Goal: Information Seeking & Learning: Learn about a topic

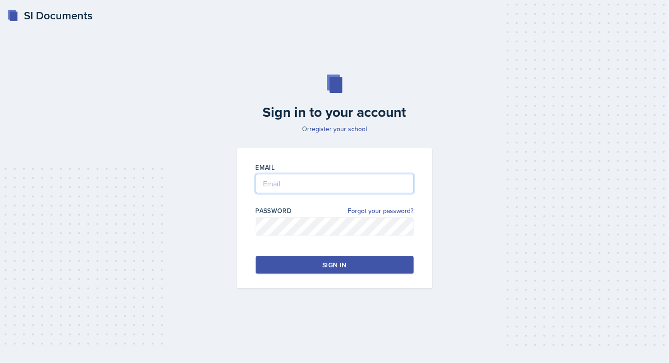
type input "[EMAIL_ADDRESS][DOMAIN_NAME]"
click at [353, 270] on button "Sign in" at bounding box center [335, 264] width 158 height 17
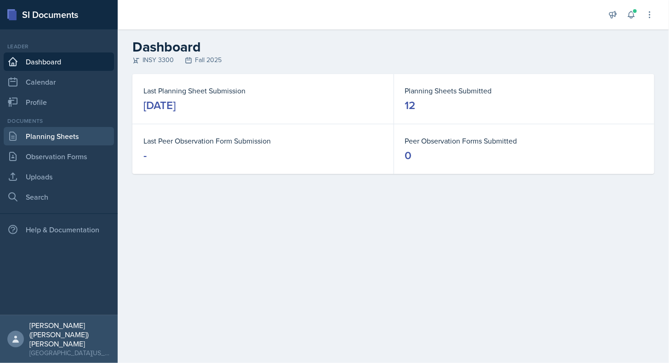
click at [52, 138] on link "Planning Sheets" at bounding box center [59, 136] width 110 height 18
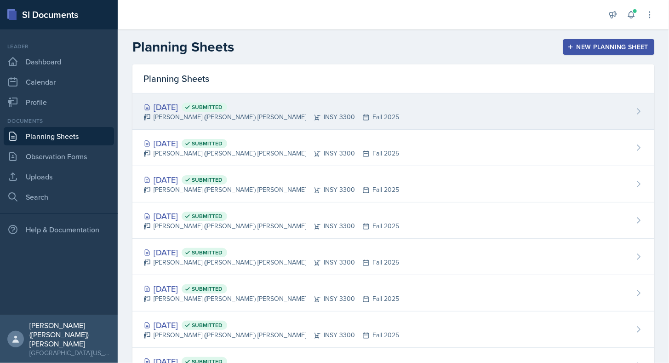
click at [354, 125] on div "[DATE] Submitted [PERSON_NAME] ([PERSON_NAME]) [PERSON_NAME] INSY 3300 Fall 2025" at bounding box center [393, 111] width 522 height 36
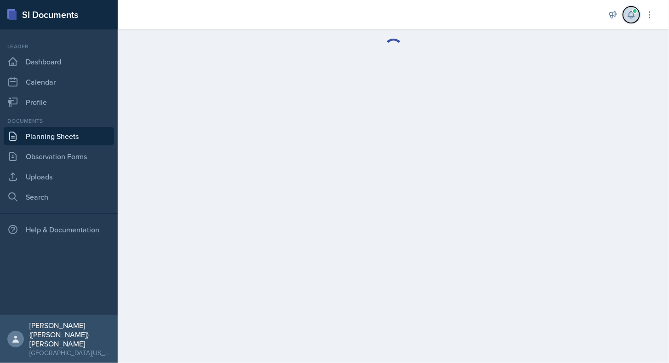
click at [633, 15] on icon at bounding box center [631, 14] width 9 height 9
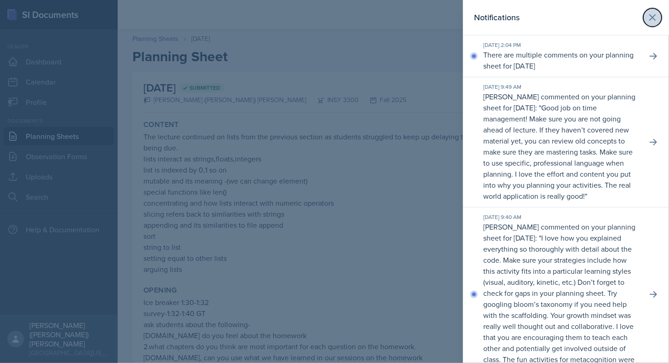
click at [651, 13] on icon at bounding box center [652, 17] width 11 height 11
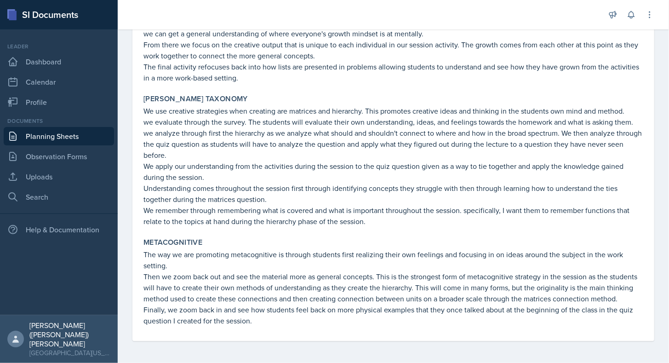
click at [96, 137] on link "Planning Sheets" at bounding box center [59, 136] width 110 height 18
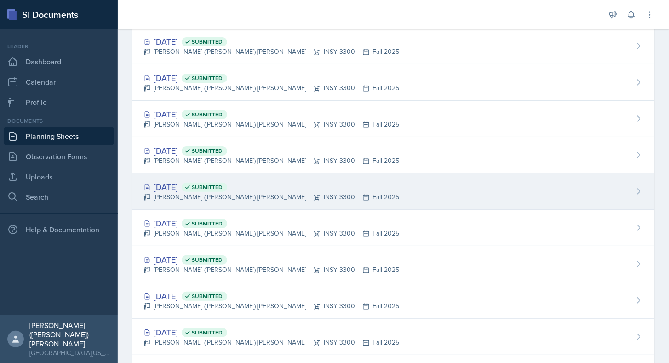
scroll to position [65, 0]
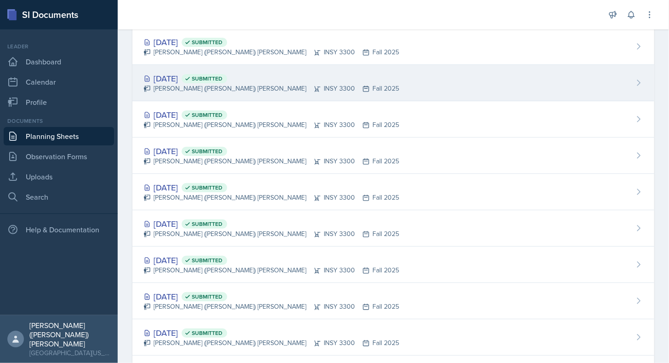
click at [341, 80] on div "[DATE] Submitted [PERSON_NAME] ([PERSON_NAME]) [PERSON_NAME] INSY 3300 Fall 2025" at bounding box center [393, 83] width 522 height 36
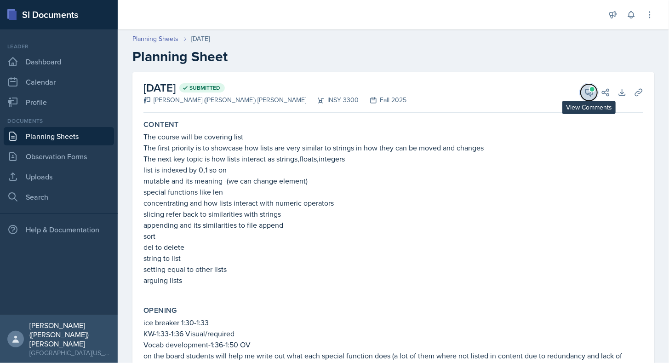
click at [581, 86] on button "View Comments" at bounding box center [589, 92] width 17 height 17
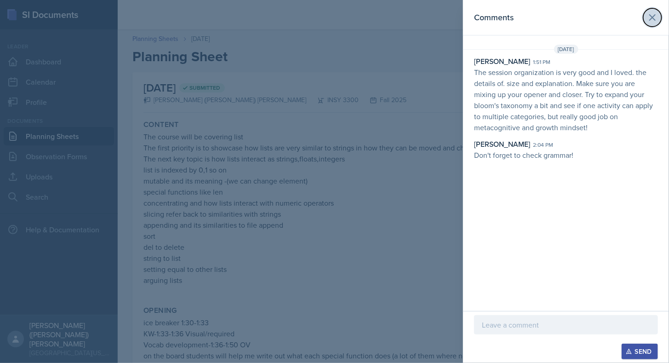
click at [652, 12] on icon at bounding box center [652, 17] width 11 height 11
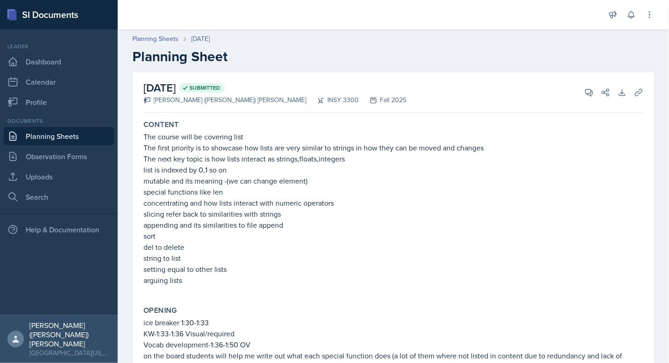
click at [61, 138] on link "Planning Sheets" at bounding box center [59, 136] width 110 height 18
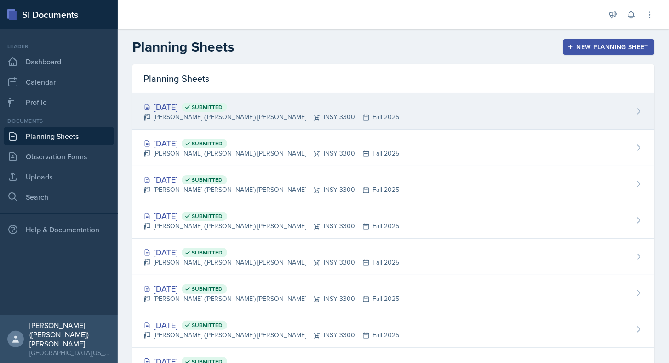
click at [264, 112] on div "[PERSON_NAME] ([PERSON_NAME]) [PERSON_NAME] INSY 3300 Fall 2025" at bounding box center [272, 117] width 256 height 10
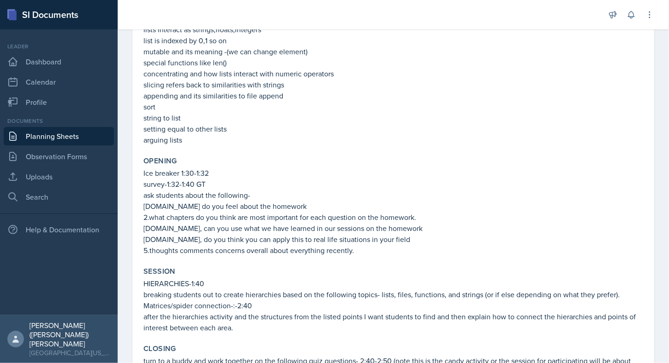
scroll to position [132, 0]
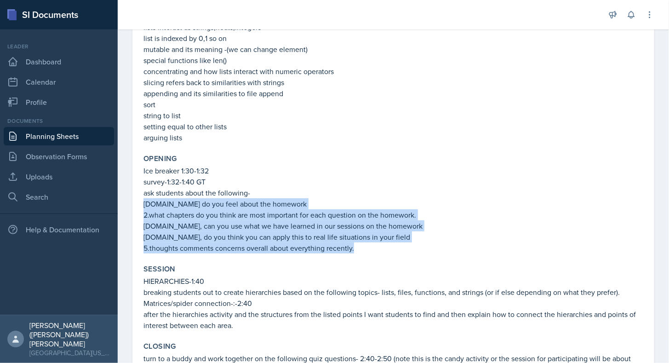
drag, startPoint x: 144, startPoint y: 204, endPoint x: 398, endPoint y: 253, distance: 259.1
click at [398, 253] on div "Opening Ice breaker 1:30-1:32 survey-1:32-1:40 GT ask students about the follow…" at bounding box center [393, 203] width 507 height 107
copy div "[DOMAIN_NAME] do you feel about the homework 2.what chapters do you think are m…"
click at [219, 250] on p "5.thoughts comments concerns overall about everything recently." at bounding box center [394, 247] width 500 height 11
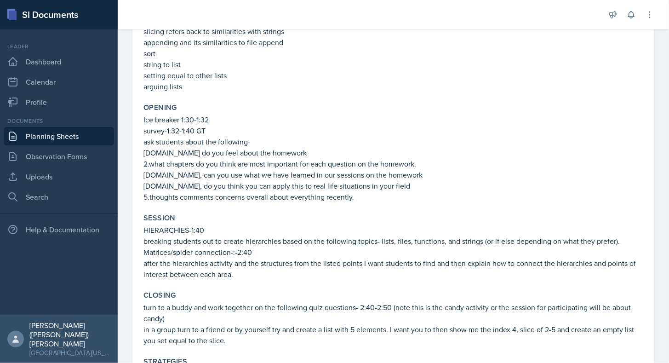
scroll to position [185, 0]
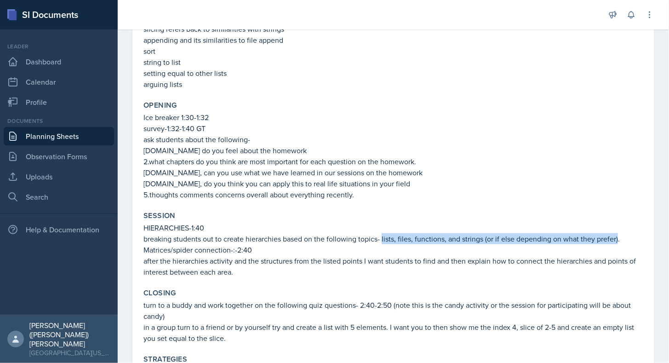
drag, startPoint x: 382, startPoint y: 241, endPoint x: 618, endPoint y: 239, distance: 236.0
click at [618, 239] on p "breaking students out to create hierarchies based on the following topics- list…" at bounding box center [394, 238] width 500 height 11
copy p "lists, files, functions, and strings (or if else depending on what they prefer)"
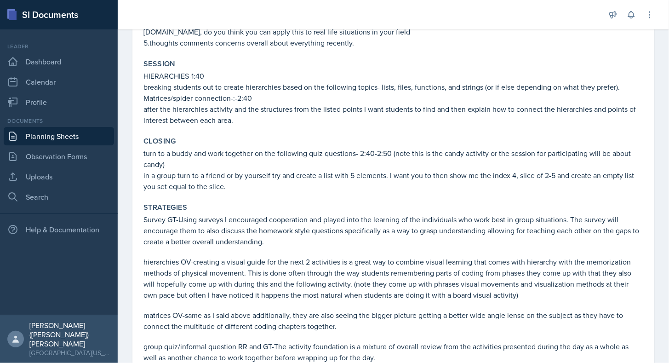
click at [144, 155] on p "turn to a buddy and work together on the following quiz questions- 2:40-2:50 (n…" at bounding box center [394, 159] width 500 height 22
click at [143, 153] on div "Closing turn to a buddy and work together on the following quiz questions- 2:40…" at bounding box center [393, 164] width 507 height 63
drag, startPoint x: 144, startPoint y: 153, endPoint x: 429, endPoint y: 141, distance: 285.9
click at [429, 141] on div "Closing turn to a buddy and work together on the following quiz questions- 2:40…" at bounding box center [393, 164] width 507 height 63
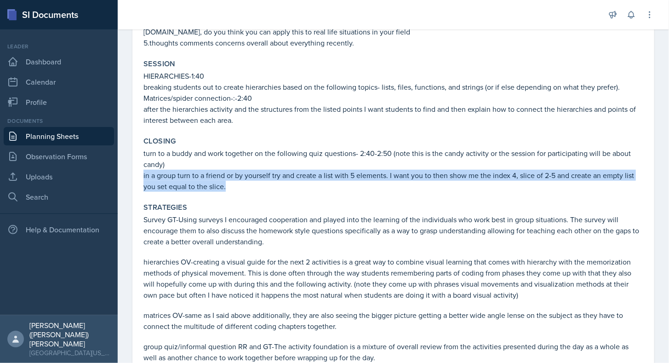
drag, startPoint x: 144, startPoint y: 175, endPoint x: 236, endPoint y: 191, distance: 93.8
click at [236, 191] on p "in a group turn to a friend or by yourself try and create a list with 5 element…" at bounding box center [394, 181] width 500 height 22
copy p "in a group turn to a friend or by yourself try and create a list with 5 element…"
click at [338, 192] on div "Closing turn to a buddy and work together on the following quiz questions- 2:40…" at bounding box center [393, 164] width 507 height 63
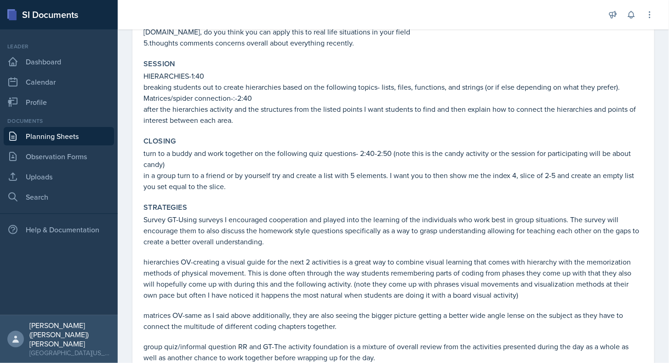
click at [335, 198] on div "Content The lecture continued on lists from the previous section as students st…" at bounding box center [394, 343] width 500 height 1126
